Goal: Information Seeking & Learning: Learn about a topic

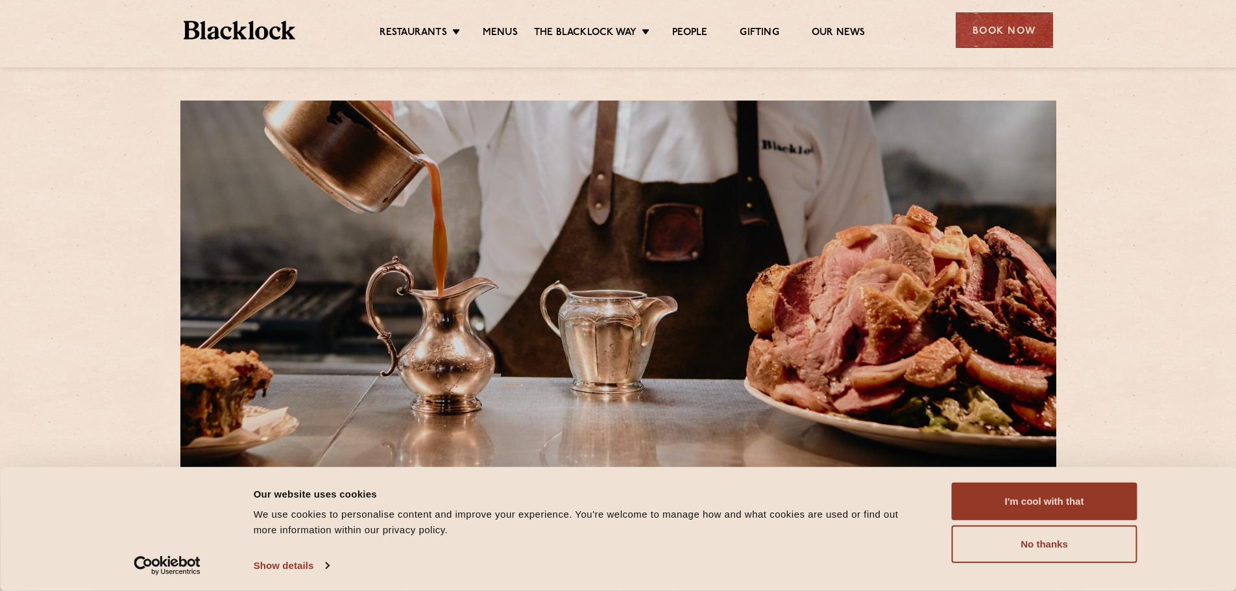
scroll to position [195, 0]
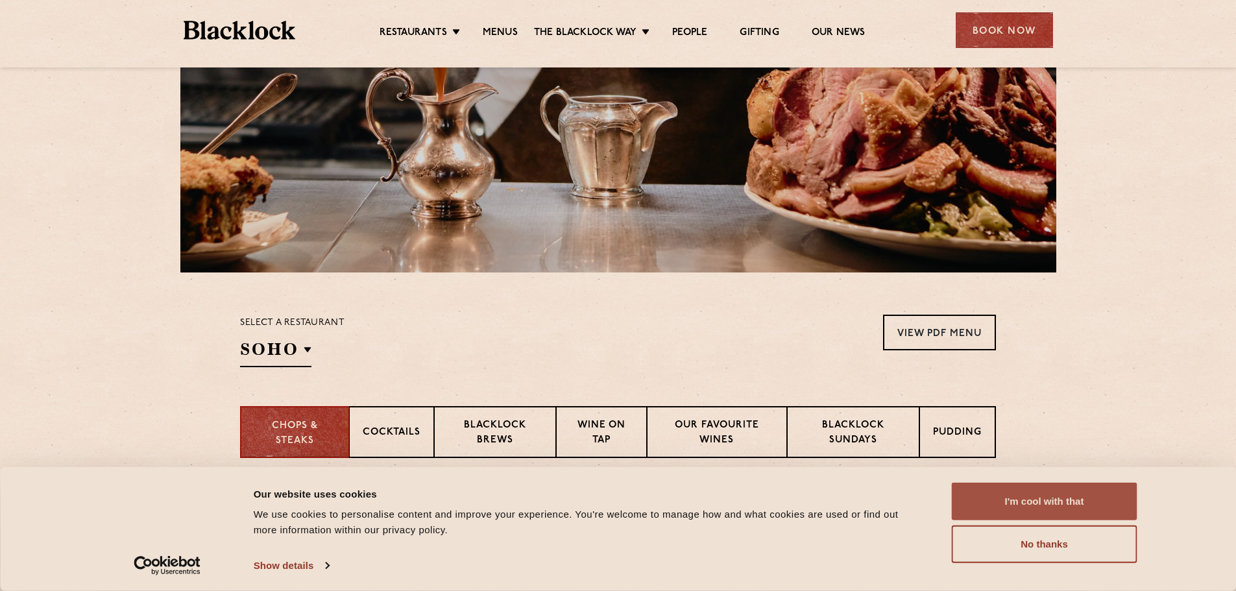
click at [1058, 505] on button "I'm cool with that" at bounding box center [1045, 502] width 186 height 38
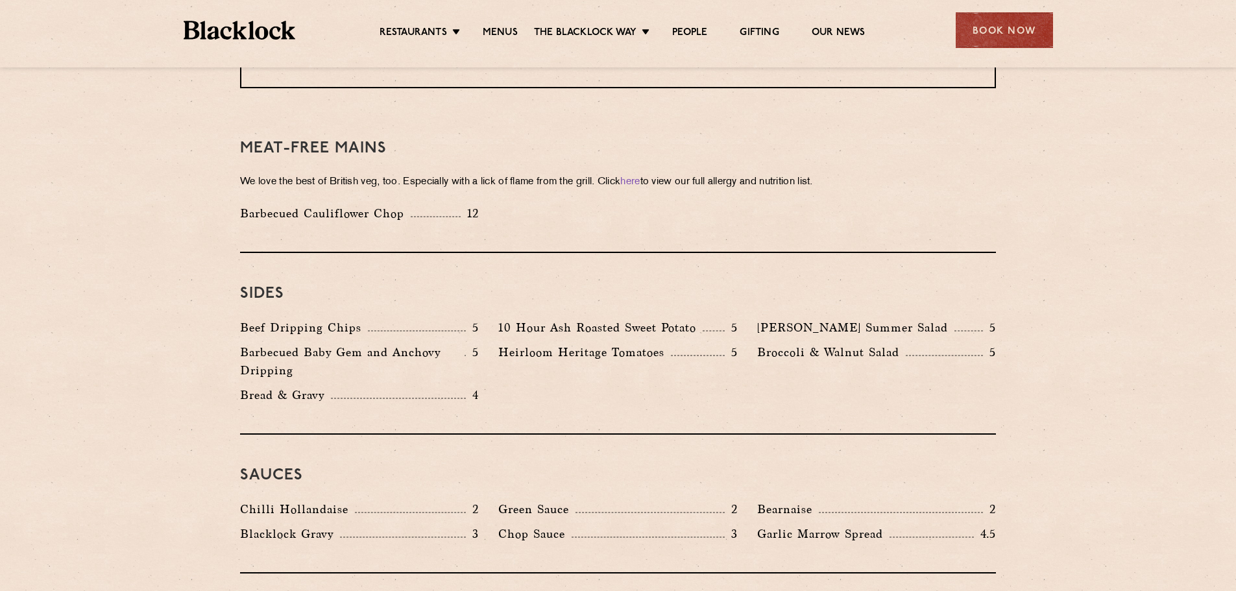
scroll to position [2012, 0]
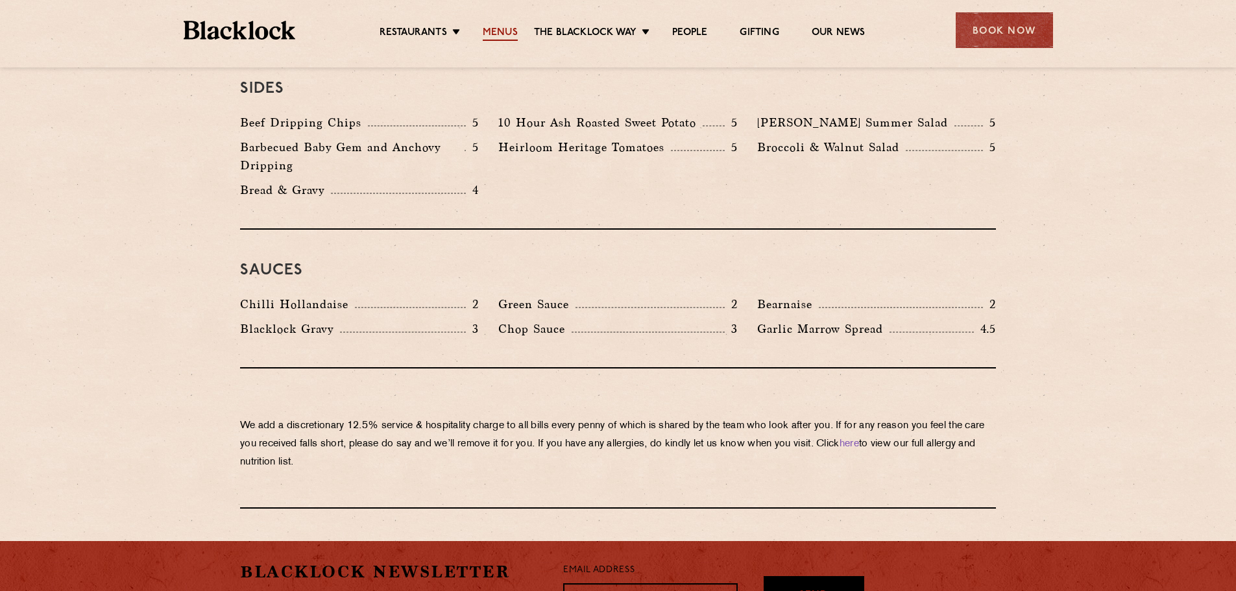
click at [509, 36] on link "Menus" at bounding box center [500, 34] width 35 height 14
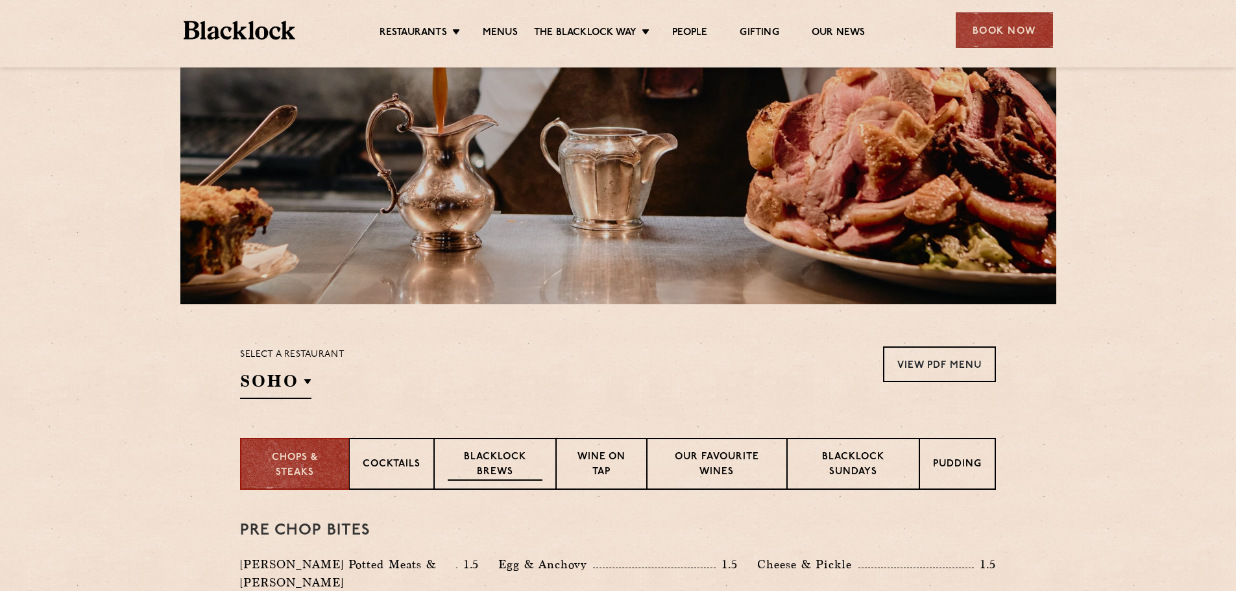
scroll to position [260, 0]
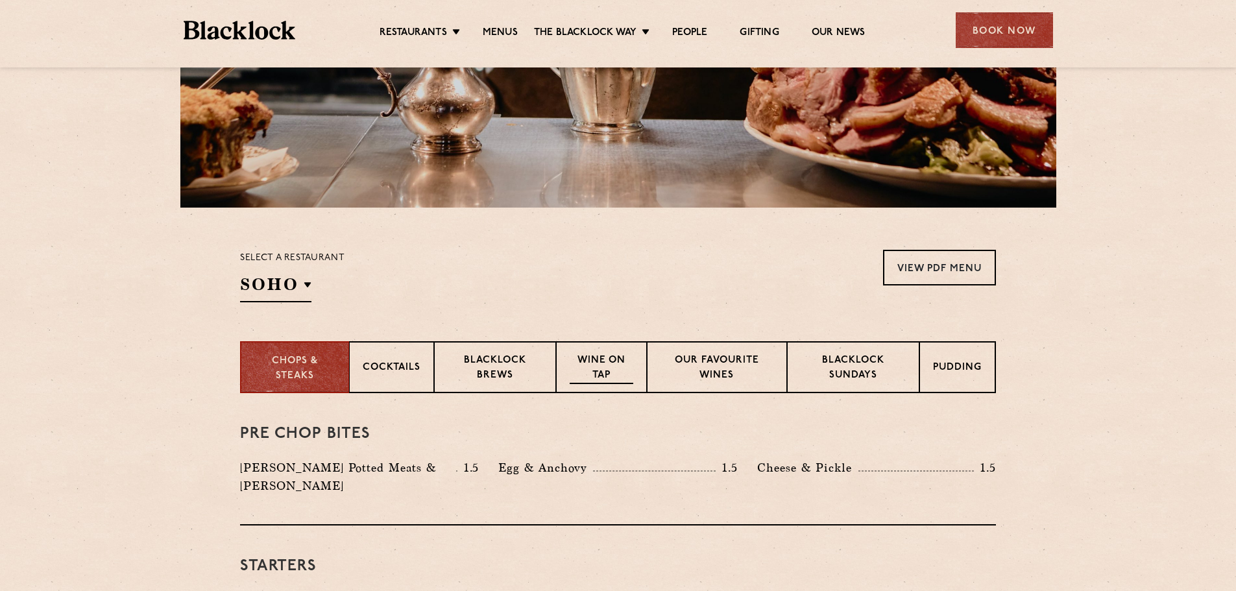
click at [613, 367] on p "Wine on Tap" at bounding box center [602, 369] width 64 height 31
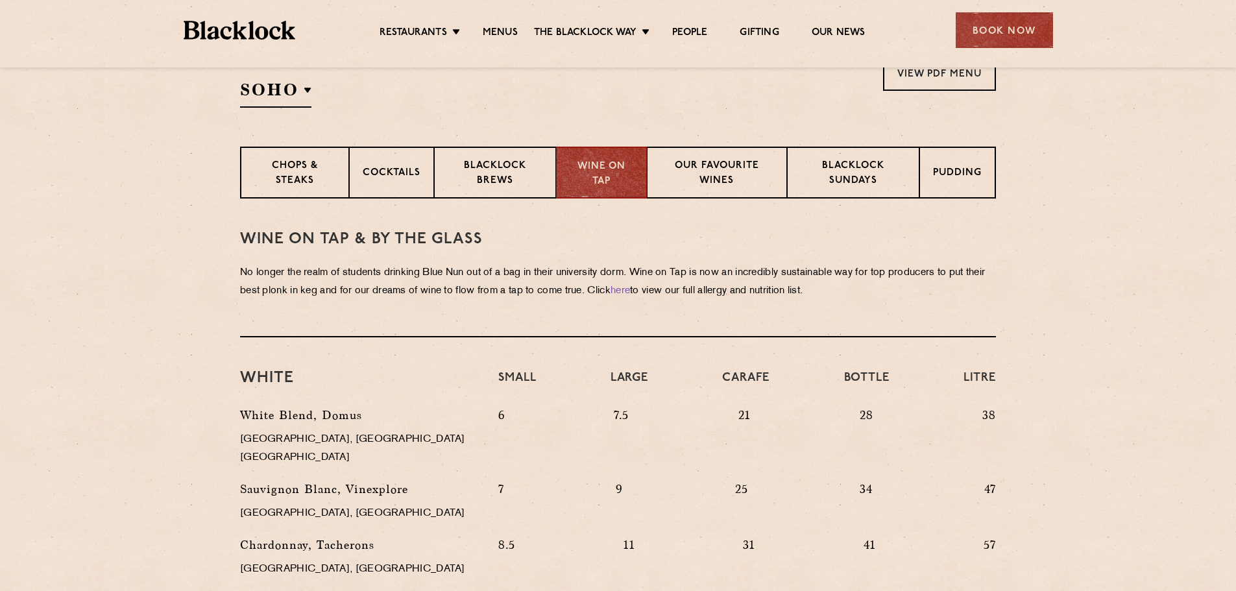
scroll to position [519, 0]
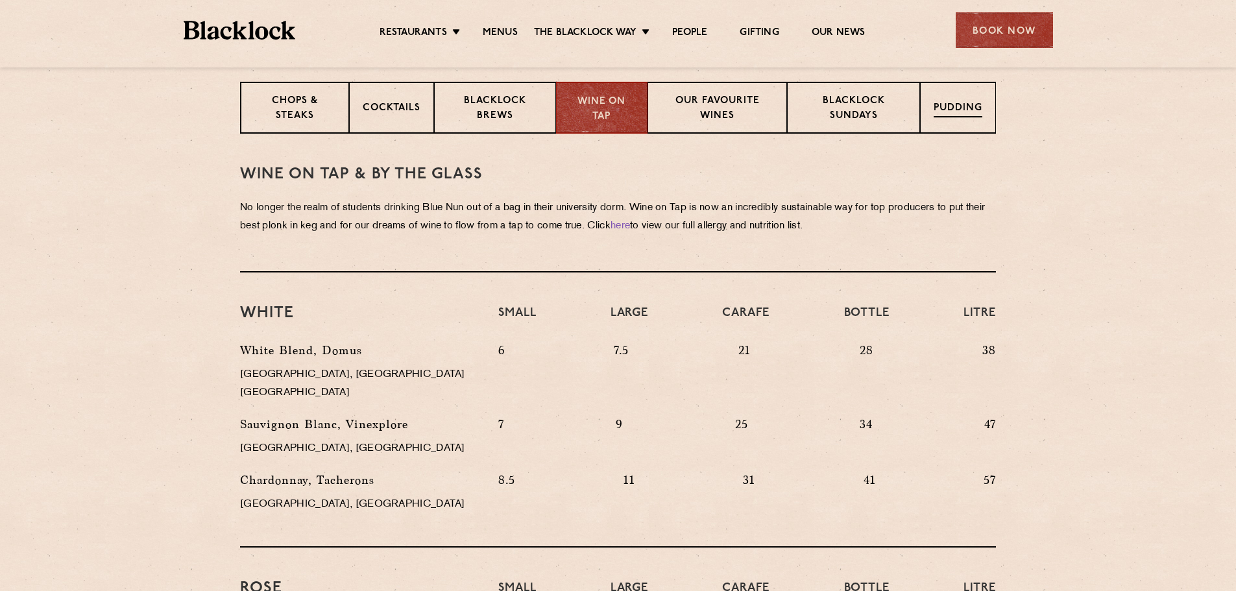
click at [947, 108] on p "Pudding" at bounding box center [958, 109] width 49 height 16
